Goal: Task Accomplishment & Management: Complete application form

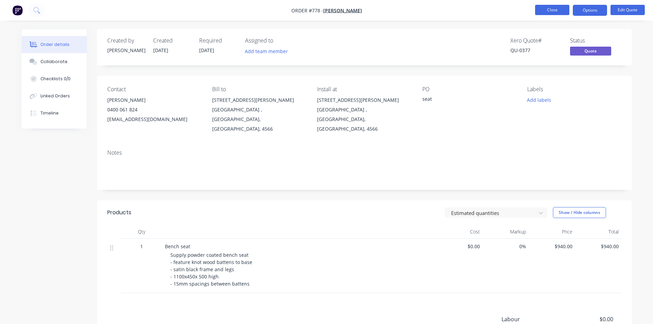
click at [541, 10] on button "Close" at bounding box center [552, 10] width 34 height 10
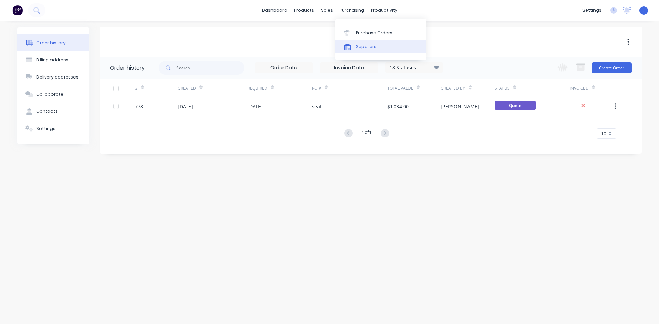
click at [369, 45] on div "Suppliers" at bounding box center [366, 47] width 21 height 6
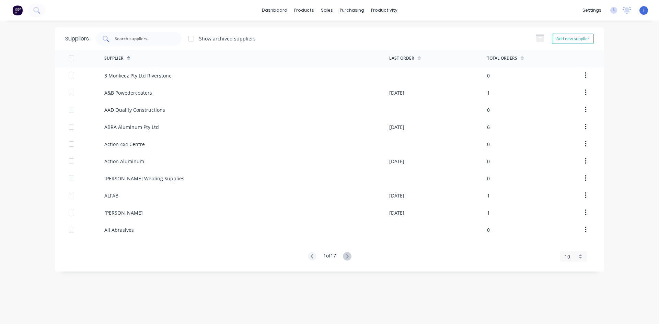
click at [143, 38] on input "text" at bounding box center [142, 38] width 57 height 7
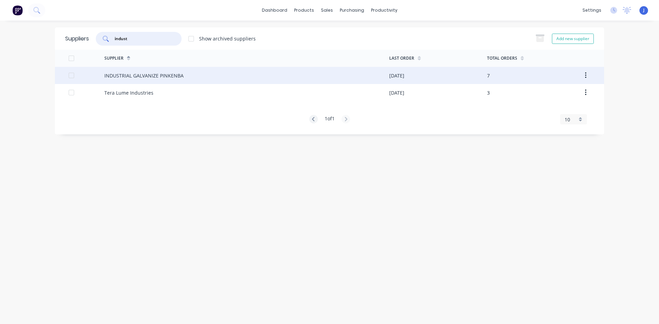
type input "indust"
click at [153, 79] on div "INDUSTRIAL GALVANIZE PINKENBA" at bounding box center [143, 75] width 79 height 7
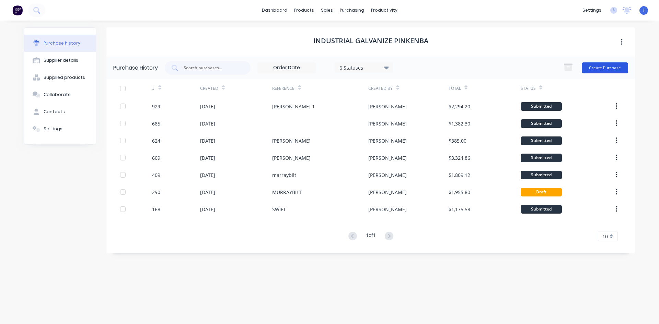
click at [590, 68] on button "Create Purchase" at bounding box center [604, 67] width 46 height 11
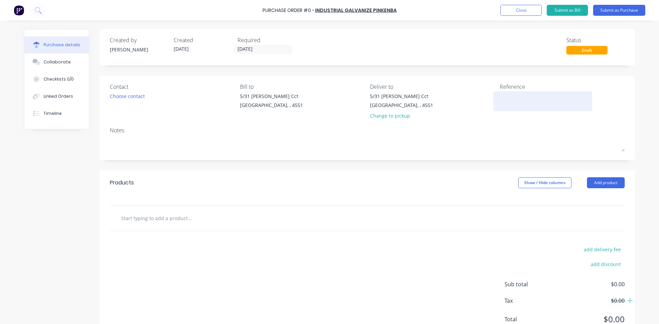
click at [514, 99] on textarea at bounding box center [542, 100] width 86 height 15
type textarea "A"
type textarea "Shadfor"
type textarea "x"
type textarea "Shadfort"
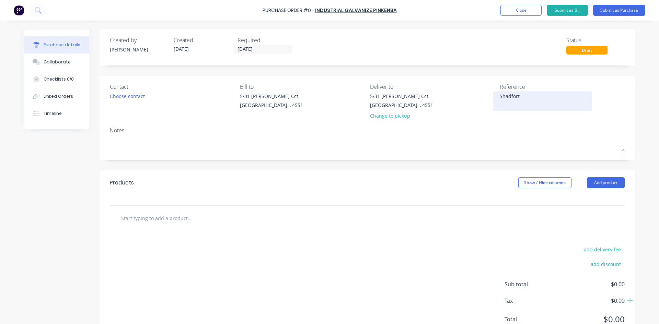
type textarea "x"
type textarea "Shadforth"
type textarea "x"
type textarea "Shadforths"
type textarea "x"
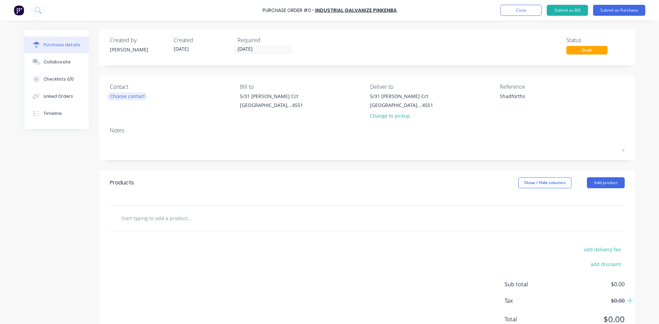
type textarea "Shadforths"
type textarea "x"
type textarea "Shadforths"
click at [122, 97] on div "Choose contact" at bounding box center [127, 96] width 35 height 7
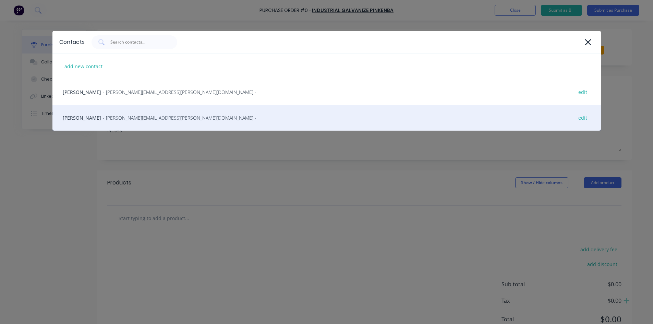
click at [103, 120] on span "- [PERSON_NAME][EMAIL_ADDRESS][PERSON_NAME][DOMAIN_NAME] -" at bounding box center [180, 117] width 154 height 7
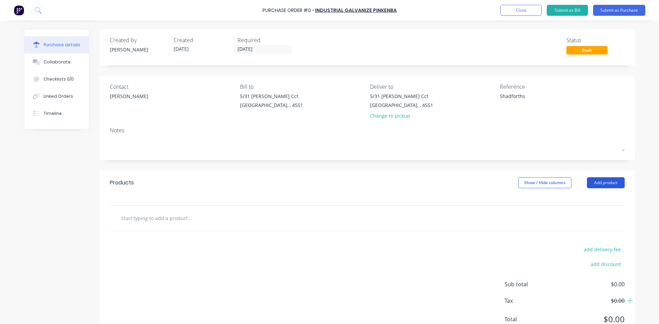
click at [602, 183] on button "Add product" at bounding box center [605, 182] width 38 height 11
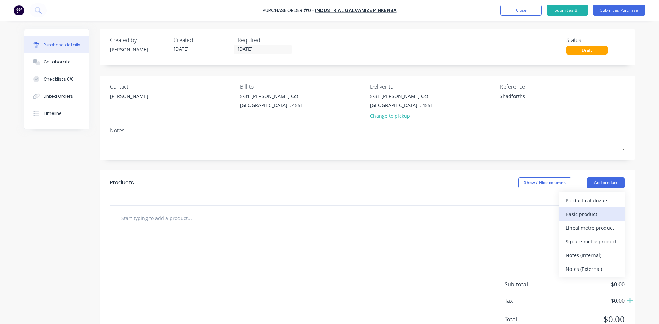
click at [581, 213] on div "Basic product" at bounding box center [591, 214] width 53 height 10
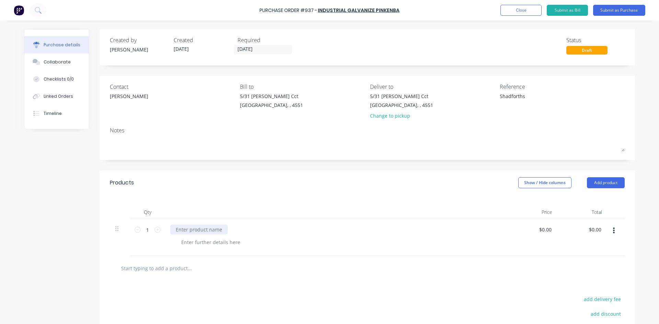
click at [196, 231] on div at bounding box center [198, 230] width 57 height 10
type textarea "x"
click at [187, 241] on div at bounding box center [211, 242] width 70 height 10
click at [177, 242] on div "Folded Tread plate 3000x" at bounding box center [210, 242] width 69 height 10
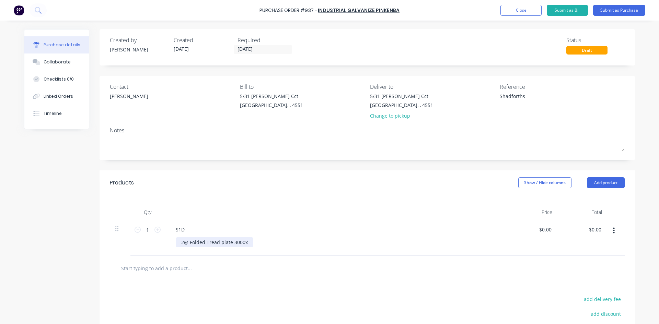
click at [248, 242] on div "2@ Folded Tread plate 3000x" at bounding box center [215, 242] width 78 height 10
click at [204, 240] on div "2@ Folded Tread plate 3000x 470 1@ water meter cover" at bounding box center [219, 245] width 87 height 17
click at [266, 242] on div "2@ Folded 6mm Tread plate 3000x 470 1@ water meter cover" at bounding box center [226, 245] width 100 height 17
click at [235, 251] on div "2@ Folded 6mm Tread plate 3000x 470 1@ water meter cover" at bounding box center [226, 245] width 100 height 17
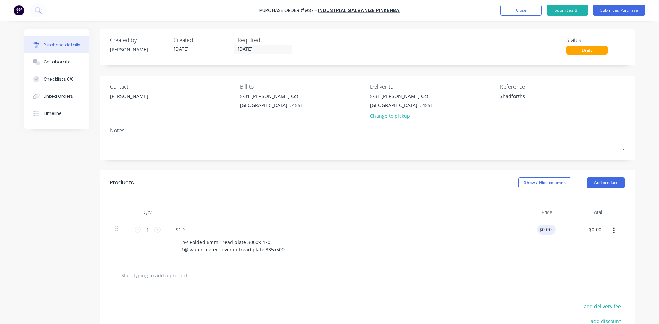
type textarea "x"
click at [540, 230] on input "0.00" at bounding box center [546, 230] width 13 height 10
type input "0"
type input "1.999"
type textarea "x"
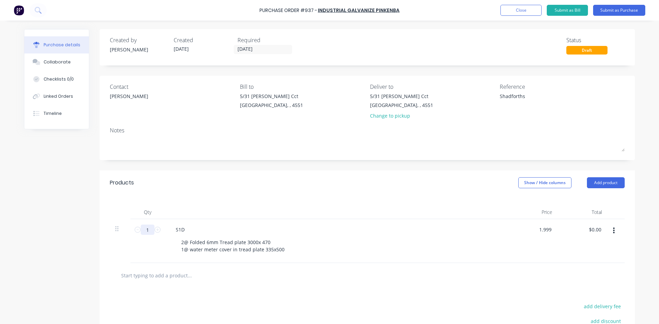
type input "$2.00"
click at [149, 231] on input "1" at bounding box center [148, 230] width 14 height 10
type input "."
type textarea "x"
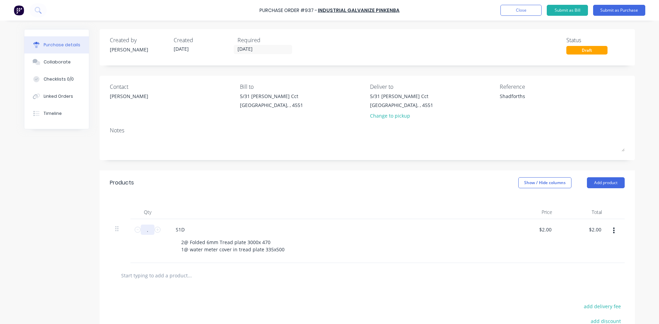
type input ".1"
type input "$0.20"
type textarea "x"
type input "0.1"
type textarea "x"
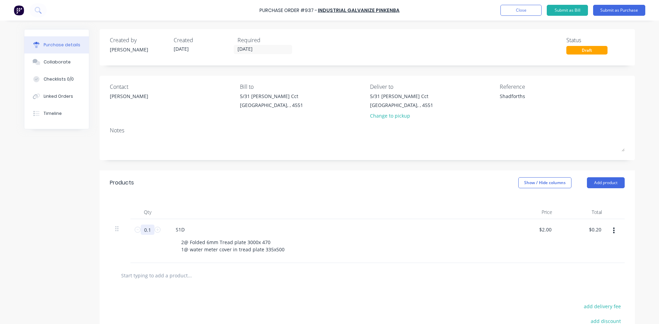
type input "0.13"
type input "$0.26"
type textarea "x"
type input "0.13"
click at [405, 253] on div "2@ Folded 6mm Tread plate 3000x 470 1@ water meter cover in tread plate 335x500" at bounding box center [339, 245] width 327 height 17
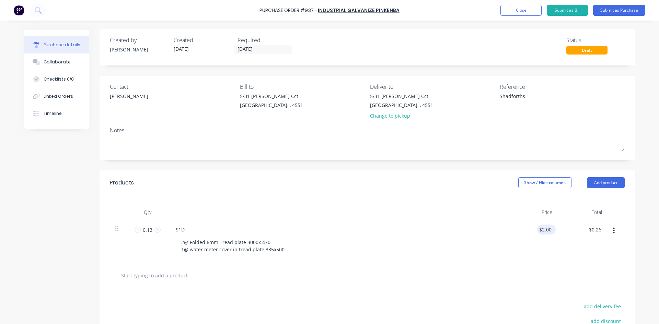
type textarea "x"
click at [549, 232] on input "2.00" at bounding box center [545, 230] width 16 height 10
type input "2"
type input "1999"
type textarea "x"
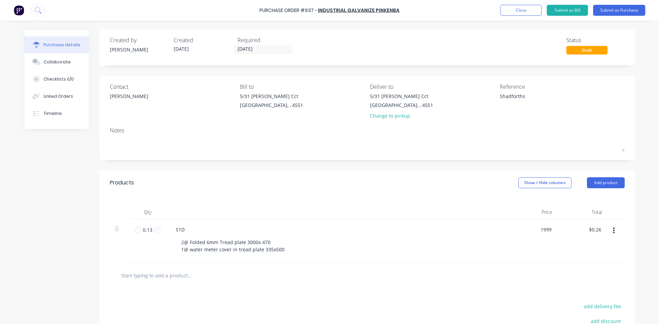
type input "$1,999.00"
type input "$259.87"
click at [518, 246] on div "$1,999.00 1999" at bounding box center [533, 241] width 50 height 44
click at [607, 13] on button "Submit as Purchase" at bounding box center [619, 10] width 52 height 11
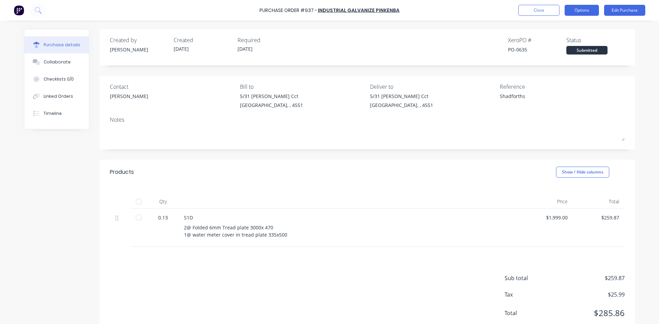
click at [581, 8] on button "Options" at bounding box center [581, 10] width 34 height 11
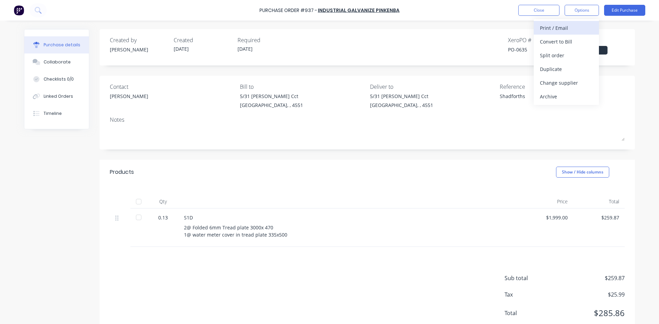
click at [557, 30] on div "Print / Email" at bounding box center [566, 28] width 53 height 10
click at [543, 41] on div "With pricing" at bounding box center [566, 42] width 53 height 10
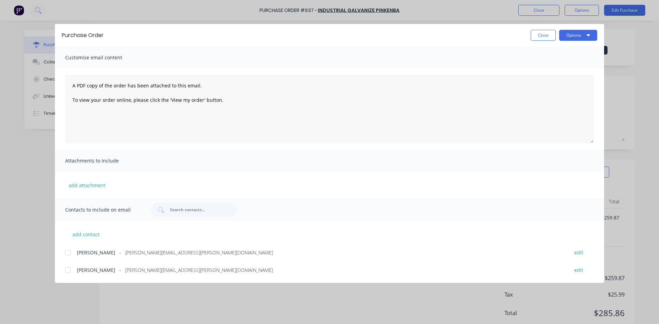
click at [65, 271] on div at bounding box center [68, 270] width 14 height 14
click at [576, 36] on button "Options" at bounding box center [578, 35] width 38 height 11
click at [563, 86] on button "Email" at bounding box center [564, 80] width 65 height 14
click at [542, 35] on button "Close" at bounding box center [542, 35] width 25 height 11
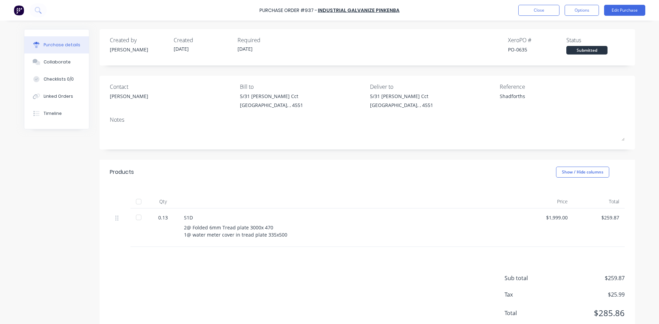
type textarea "x"
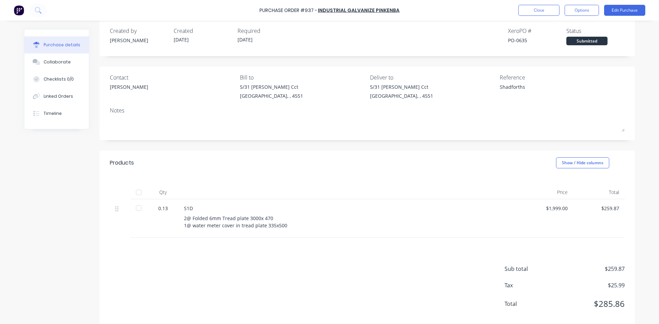
scroll to position [21, 0]
